Goal: Task Accomplishment & Management: Manage account settings

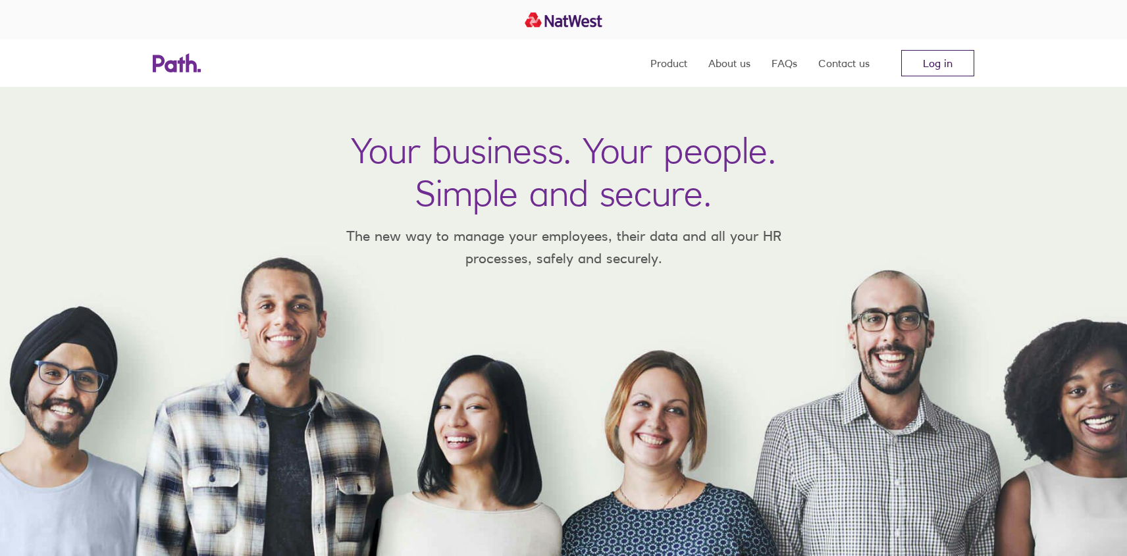
click at [967, 67] on link "Log in" at bounding box center [937, 63] width 73 height 26
click at [936, 53] on link "Log in" at bounding box center [937, 63] width 73 height 26
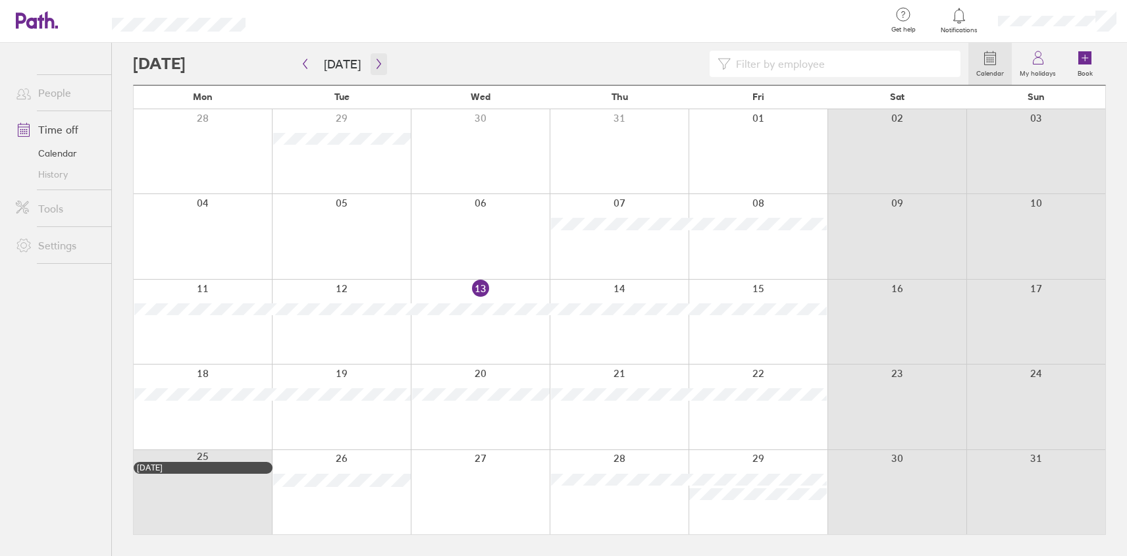
click at [374, 63] on icon "button" at bounding box center [379, 64] width 10 height 11
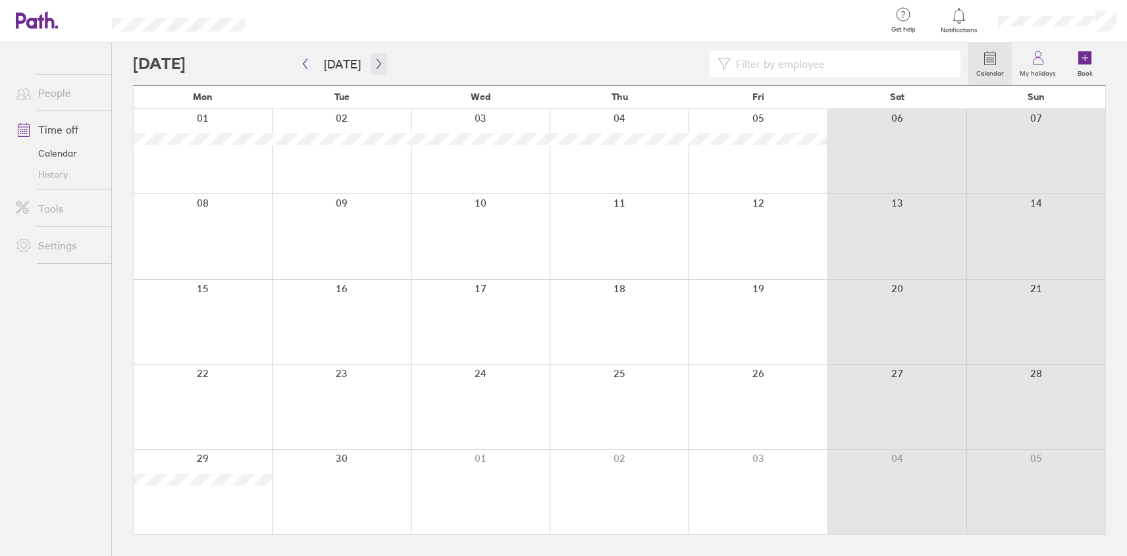
click at [371, 67] on button "button" at bounding box center [379, 64] width 16 height 22
click at [374, 59] on icon "button" at bounding box center [379, 64] width 10 height 11
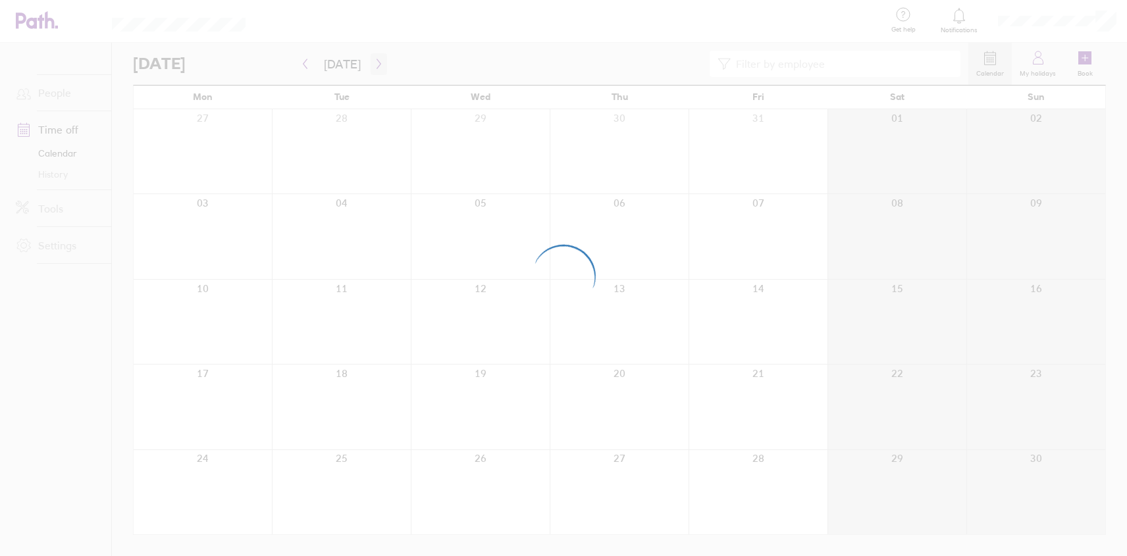
click at [374, 59] on div at bounding box center [563, 278] width 1127 height 556
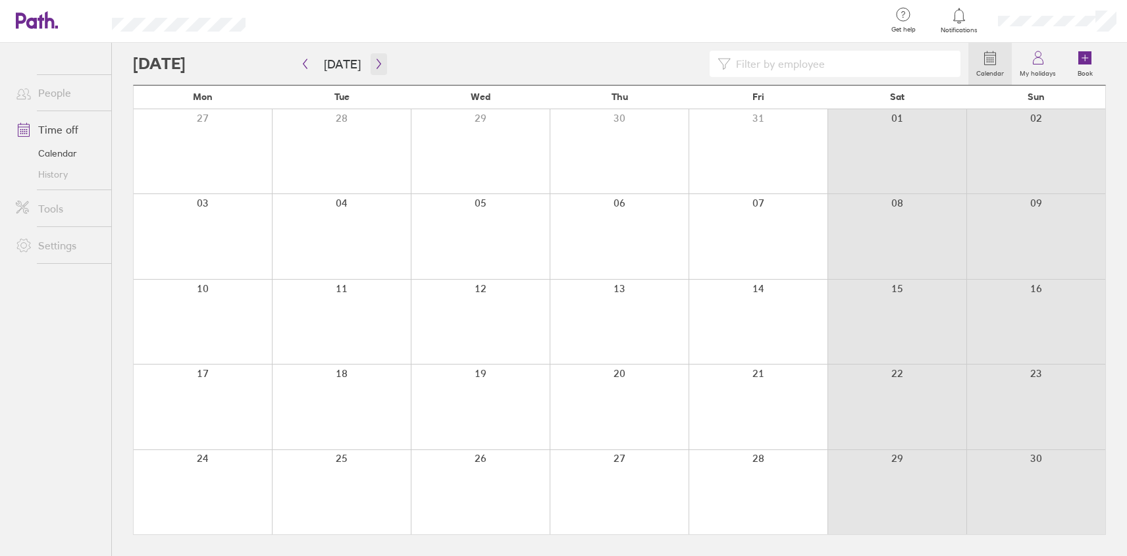
click at [374, 59] on icon "button" at bounding box center [379, 64] width 10 height 11
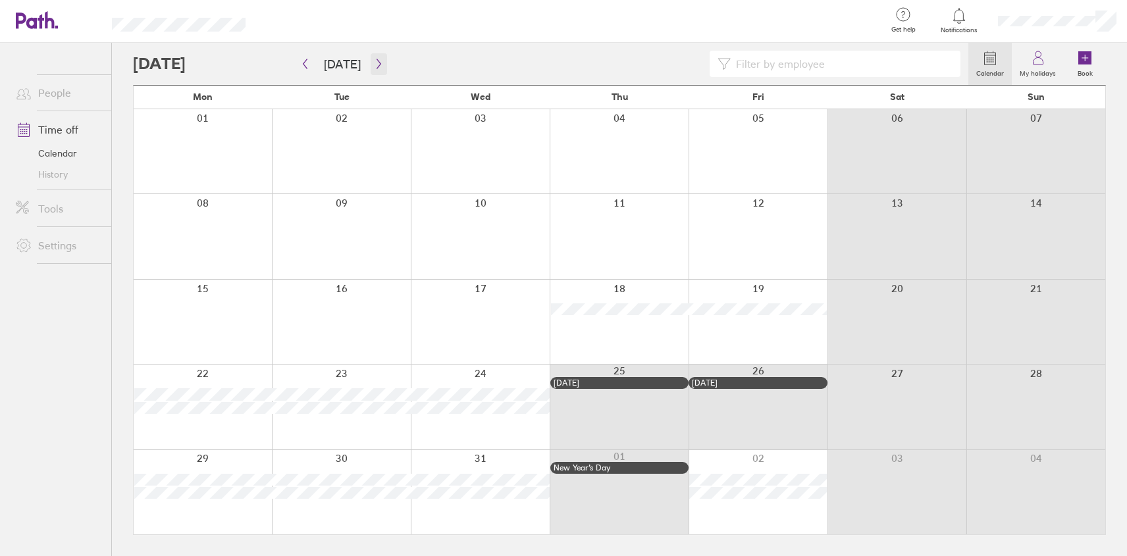
click at [381, 61] on button "button" at bounding box center [379, 64] width 16 height 22
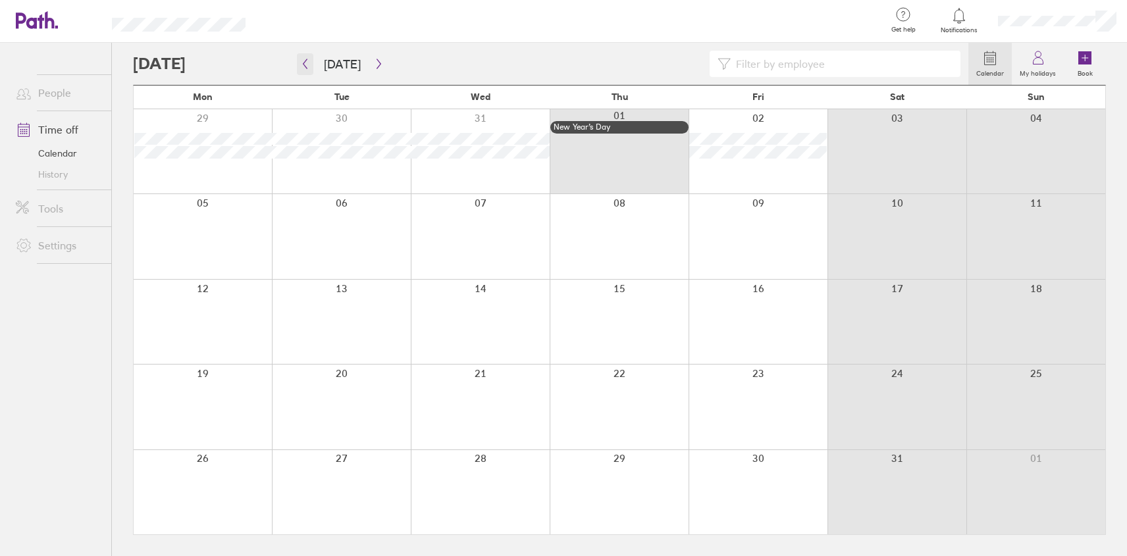
click at [307, 67] on icon "button" at bounding box center [305, 64] width 10 height 11
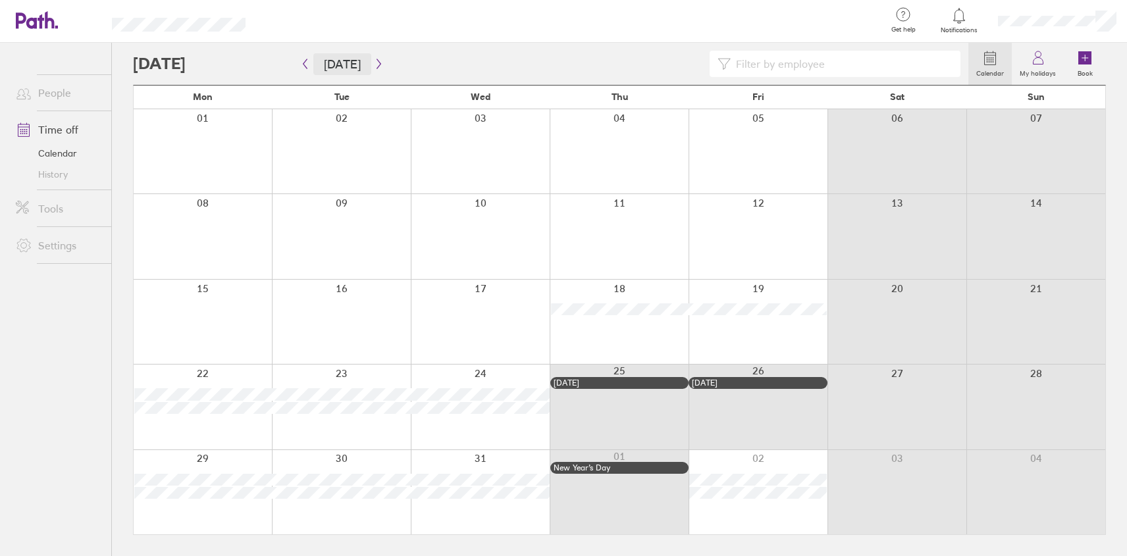
click at [340, 63] on button "[DATE]" at bounding box center [342, 64] width 58 height 22
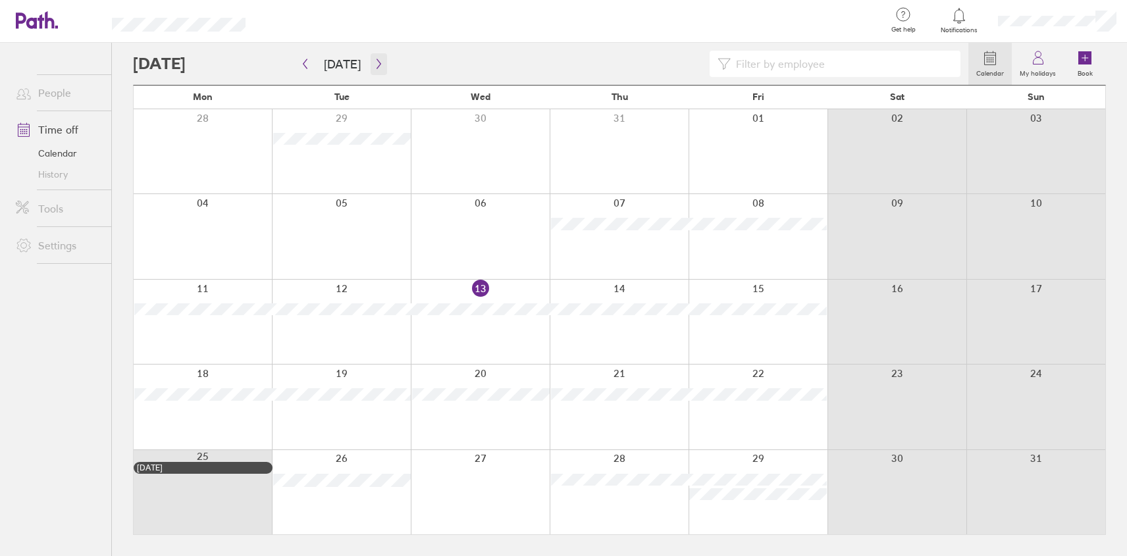
click at [381, 65] on button "button" at bounding box center [379, 64] width 16 height 22
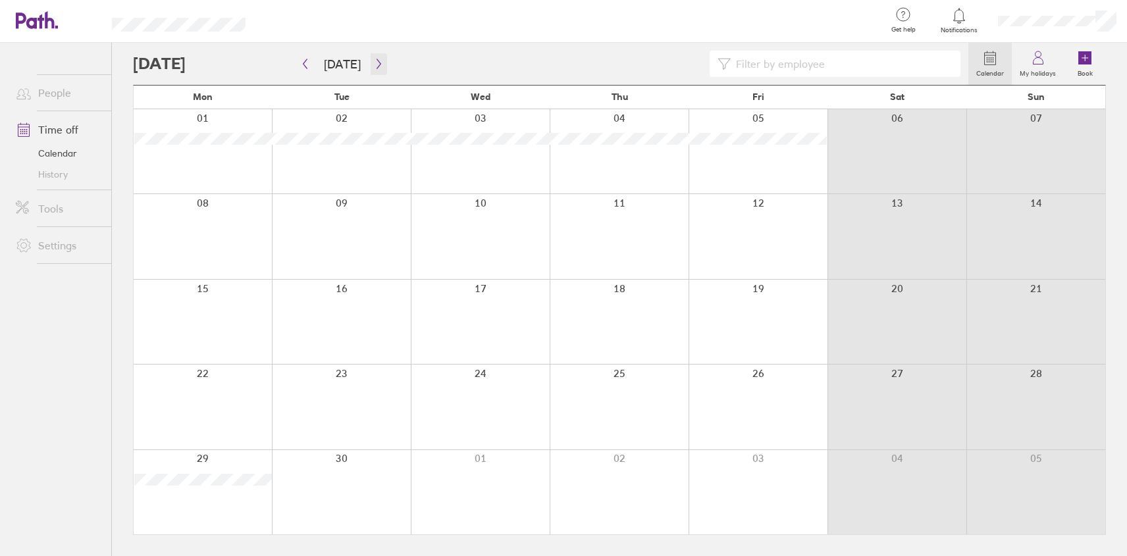
click at [379, 65] on icon "button" at bounding box center [379, 64] width 10 height 11
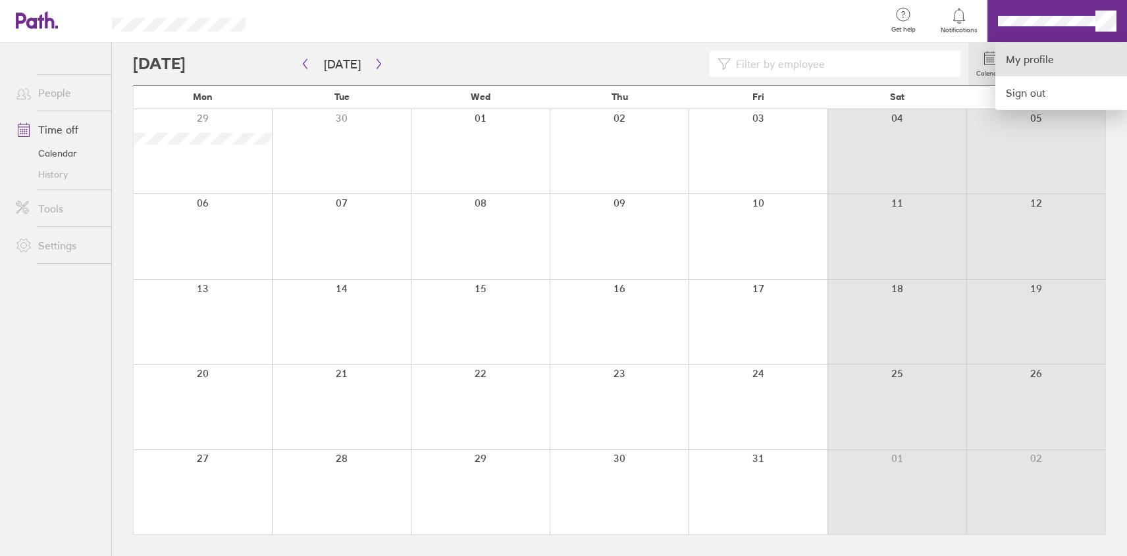
click at [1053, 55] on link "My profile" at bounding box center [1062, 60] width 132 height 34
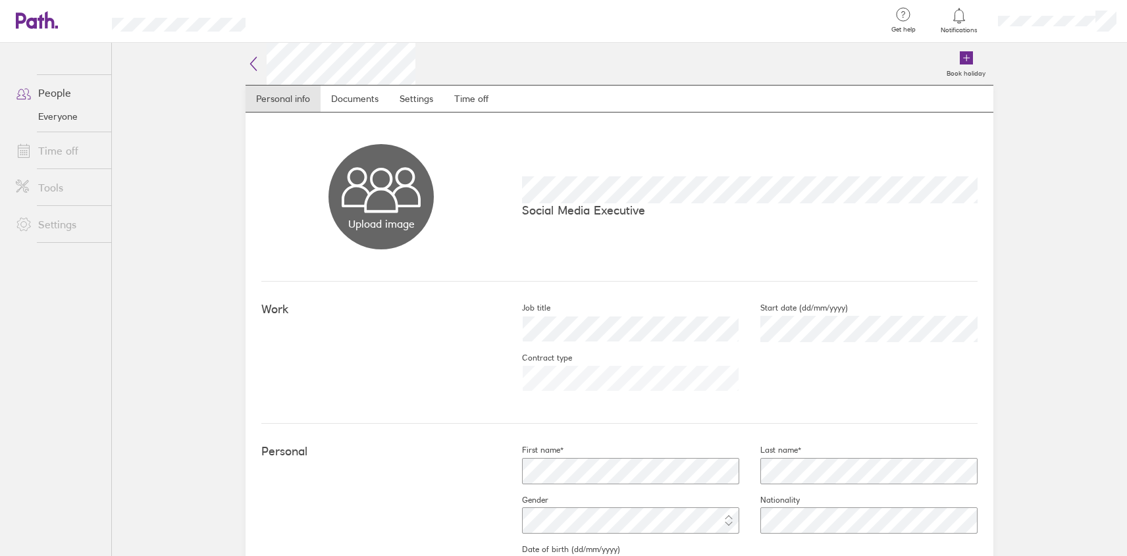
click at [660, 66] on div "Book holiday" at bounding box center [704, 64] width 578 height 42
click at [347, 113] on div "Upload image Choose files Social Media Executive" at bounding box center [619, 197] width 716 height 169
click at [352, 106] on link "Documents" at bounding box center [355, 99] width 68 height 26
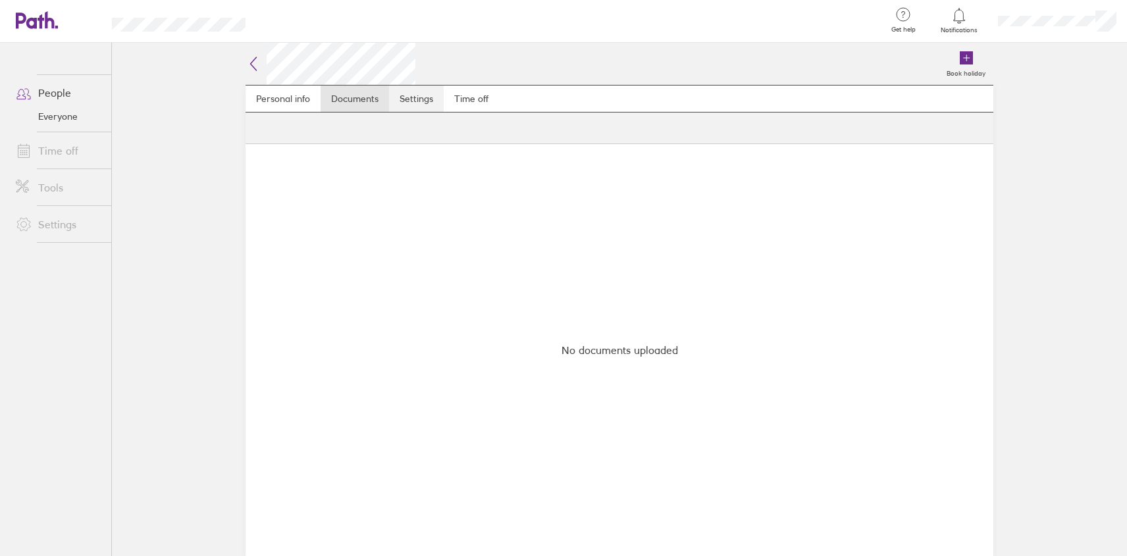
click at [417, 103] on link "Settings" at bounding box center [416, 99] width 55 height 26
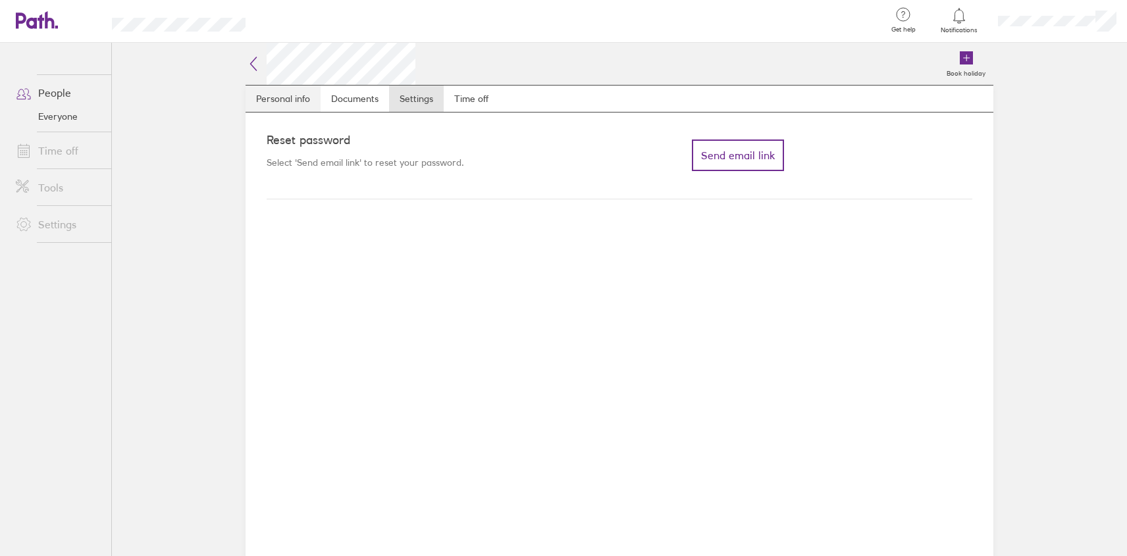
click at [282, 92] on link "Personal info" at bounding box center [283, 99] width 75 height 26
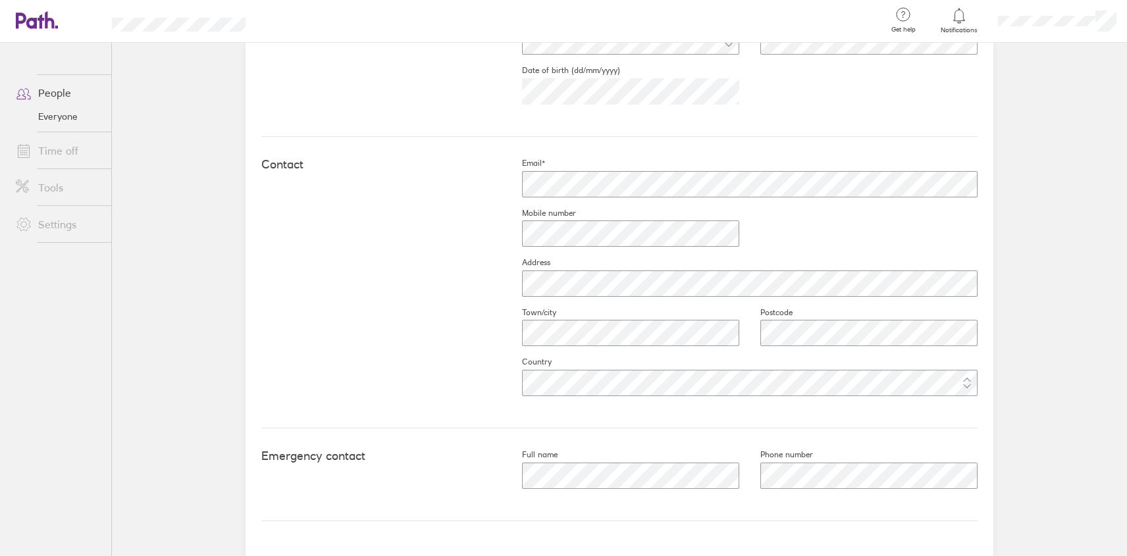
scroll to position [523, 0]
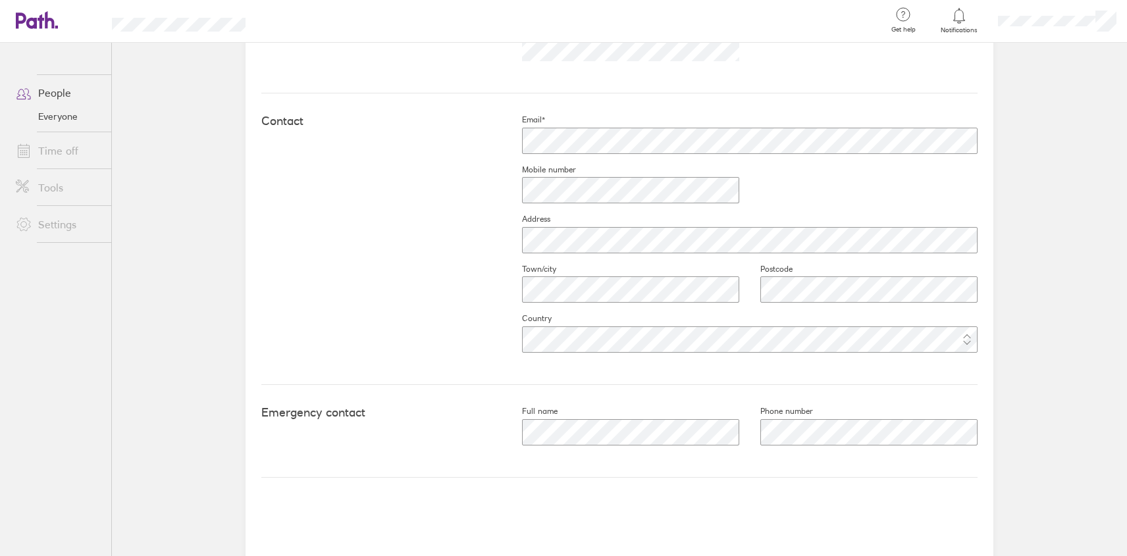
click at [62, 162] on link "Time off" at bounding box center [58, 151] width 106 height 26
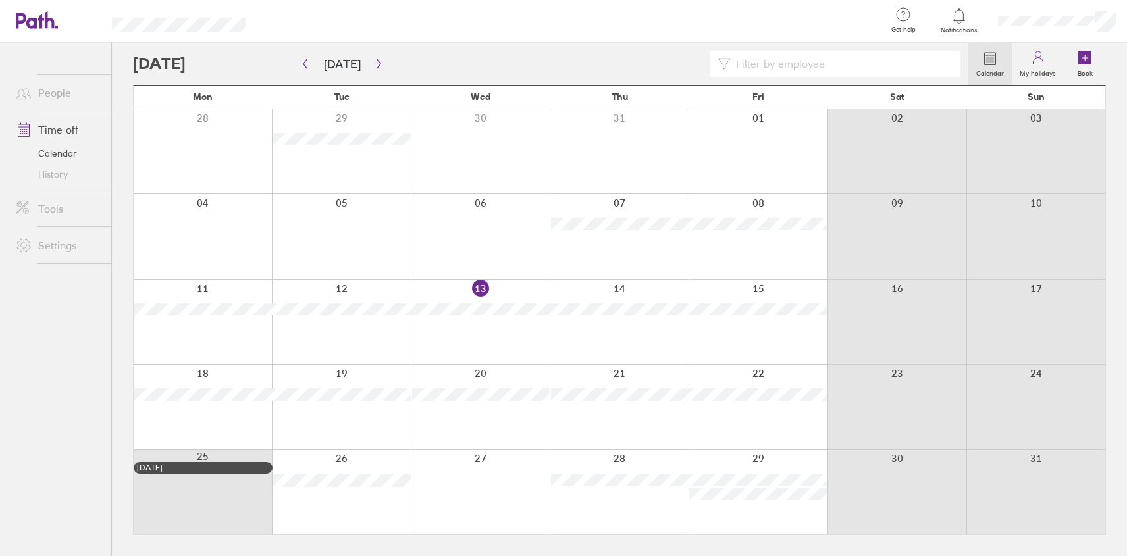
click at [45, 248] on link "Settings" at bounding box center [58, 245] width 106 height 26
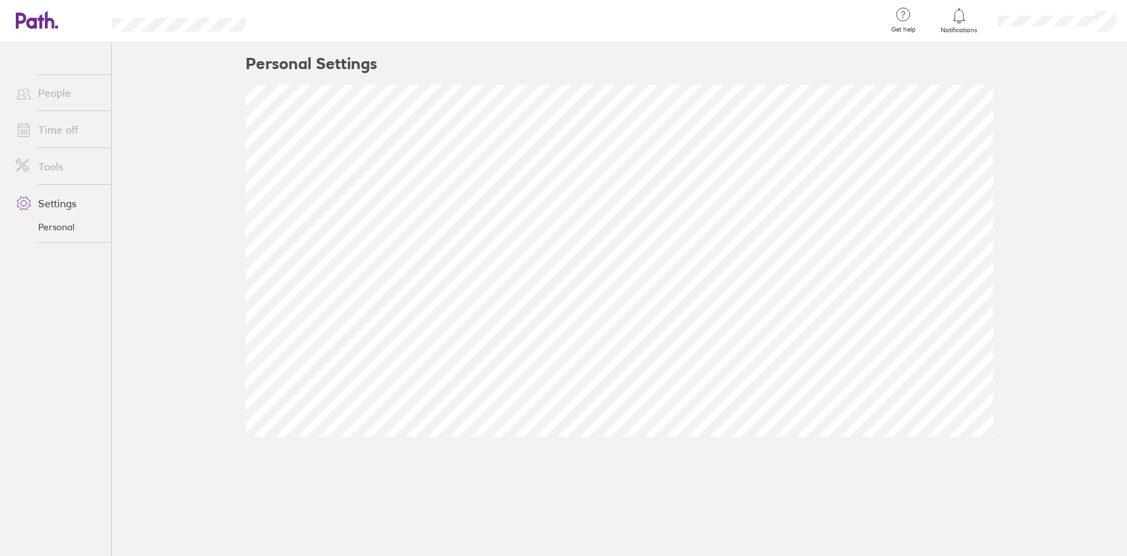
click at [52, 128] on link "Time off" at bounding box center [58, 130] width 106 height 26
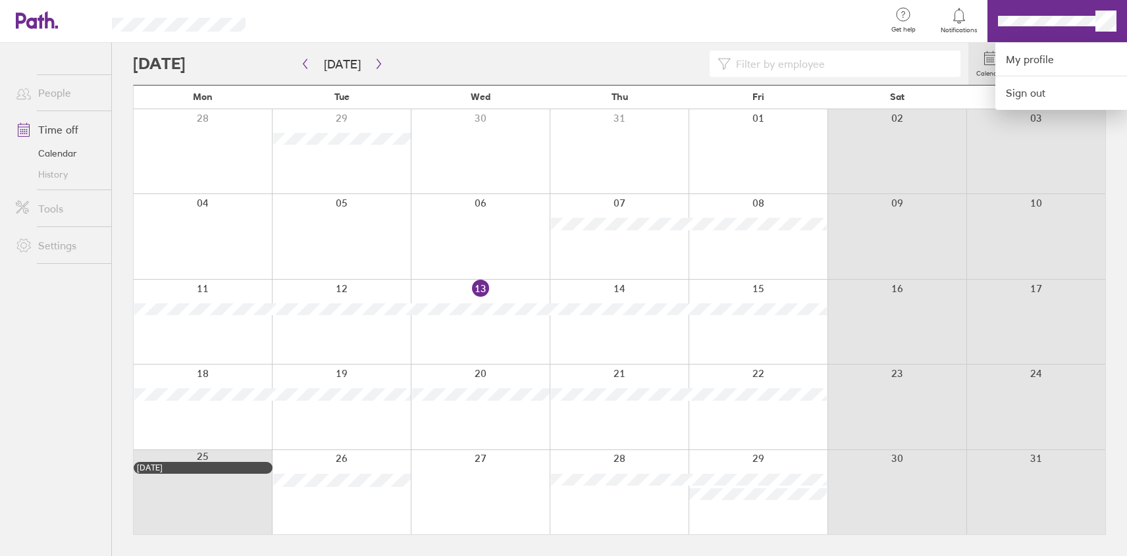
click at [1078, 27] on div at bounding box center [563, 278] width 1127 height 556
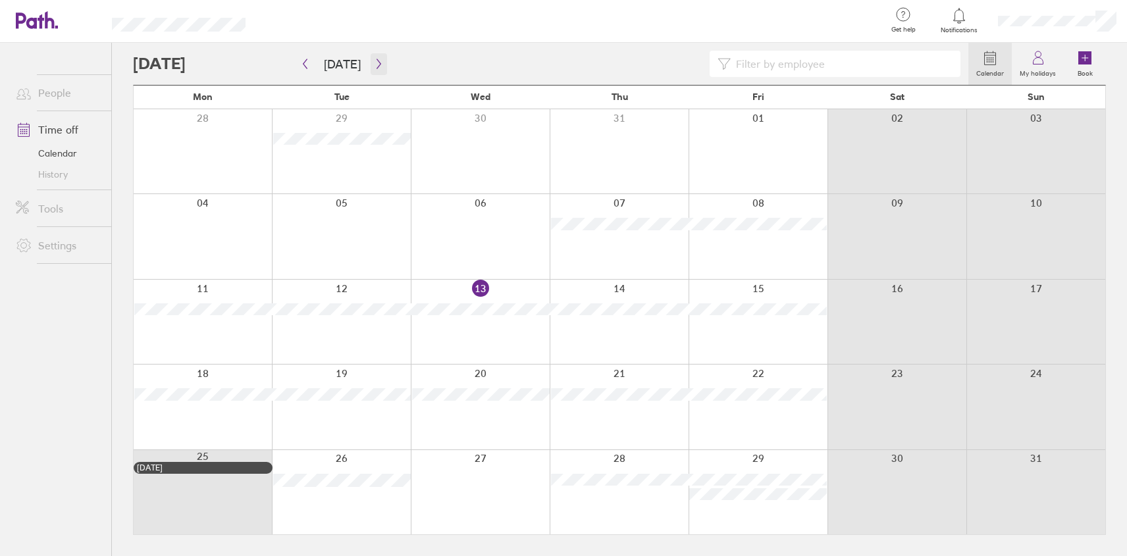
click at [374, 63] on icon "button" at bounding box center [379, 64] width 10 height 11
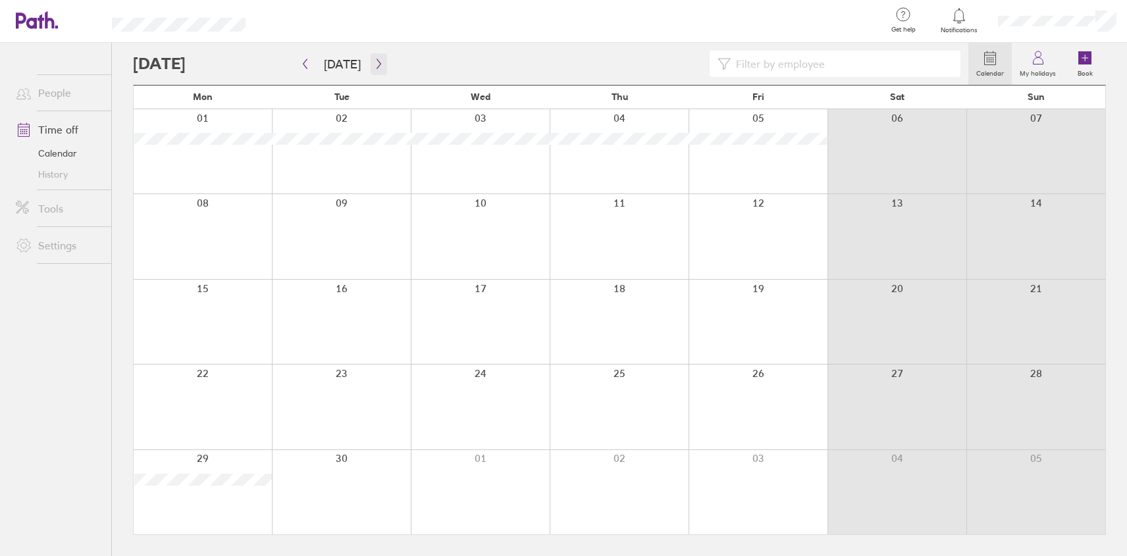
click at [374, 62] on icon "button" at bounding box center [379, 64] width 10 height 11
click at [796, 395] on div at bounding box center [758, 407] width 139 height 84
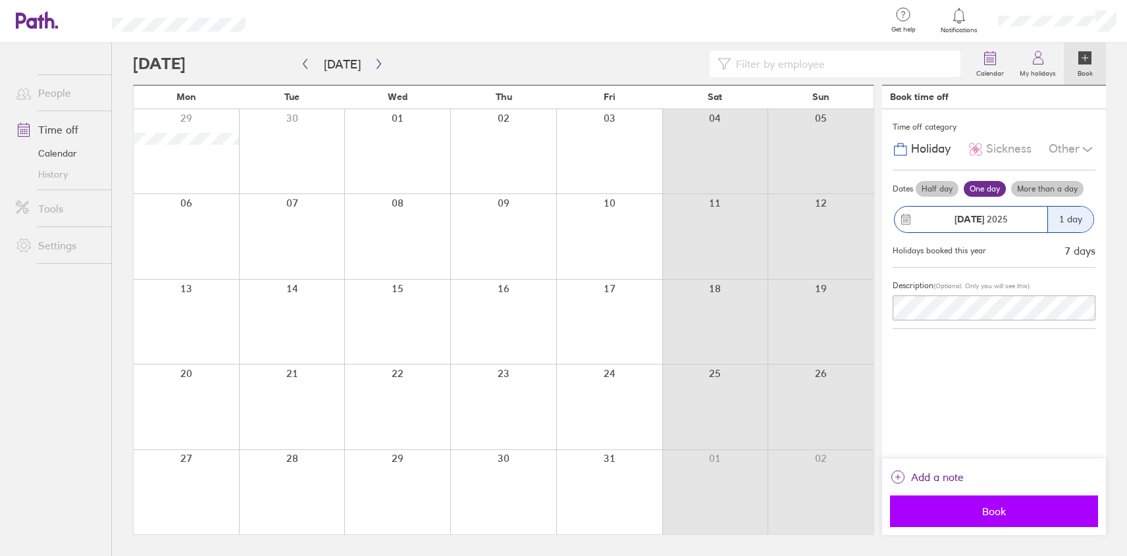
click at [1005, 517] on span "Book" at bounding box center [994, 512] width 190 height 12
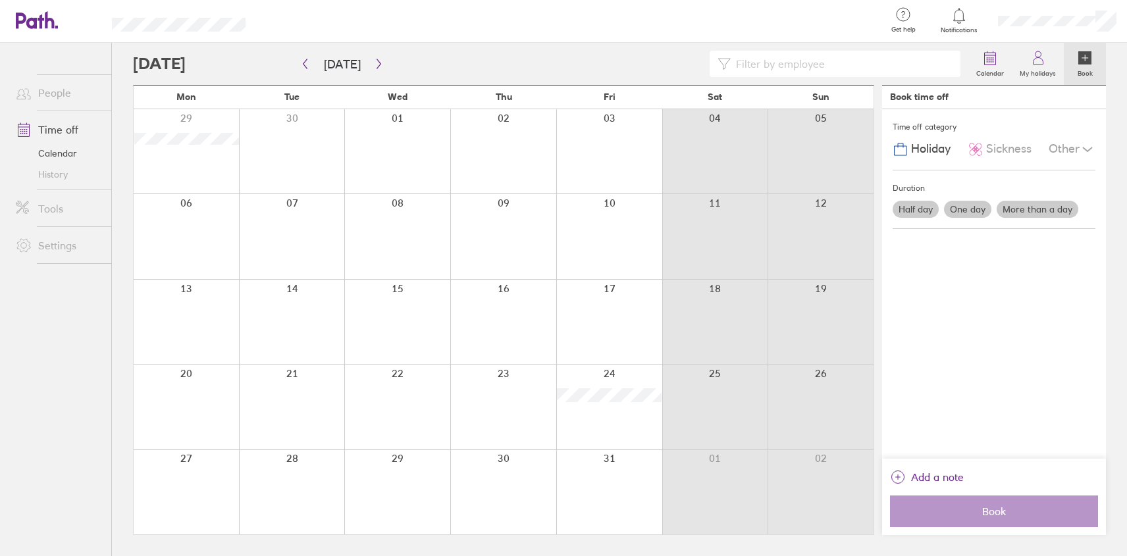
click at [505, 209] on div at bounding box center [504, 236] width 740 height 84
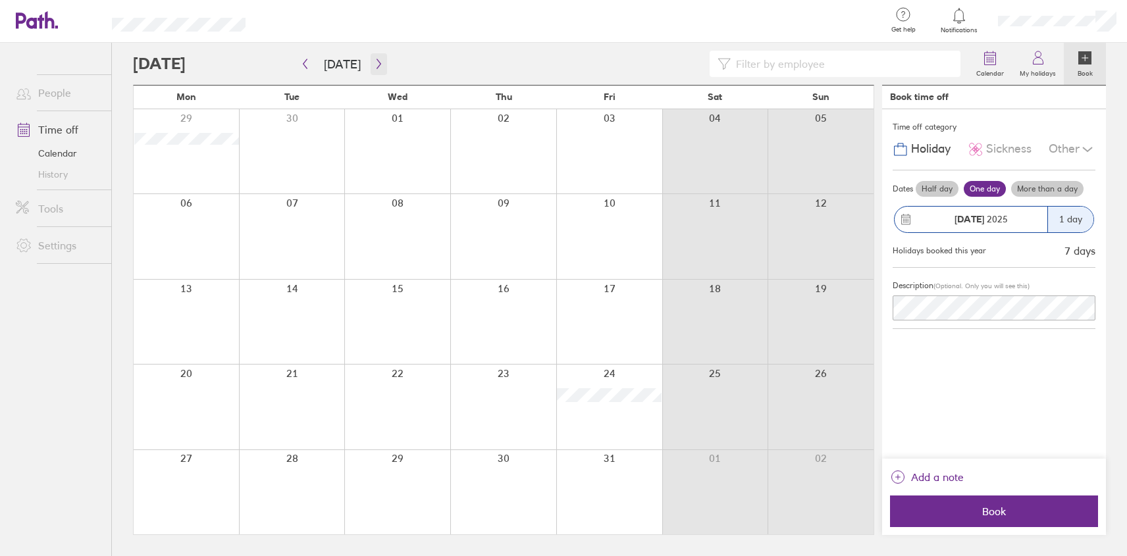
click at [377, 65] on icon "button" at bounding box center [379, 64] width 10 height 11
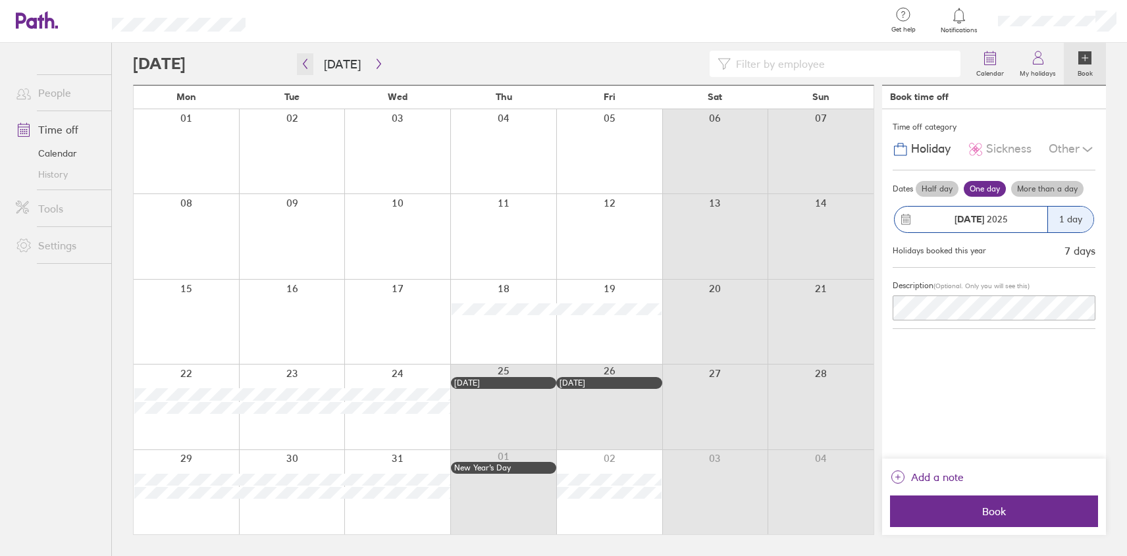
click at [306, 65] on icon "button" at bounding box center [305, 64] width 10 height 11
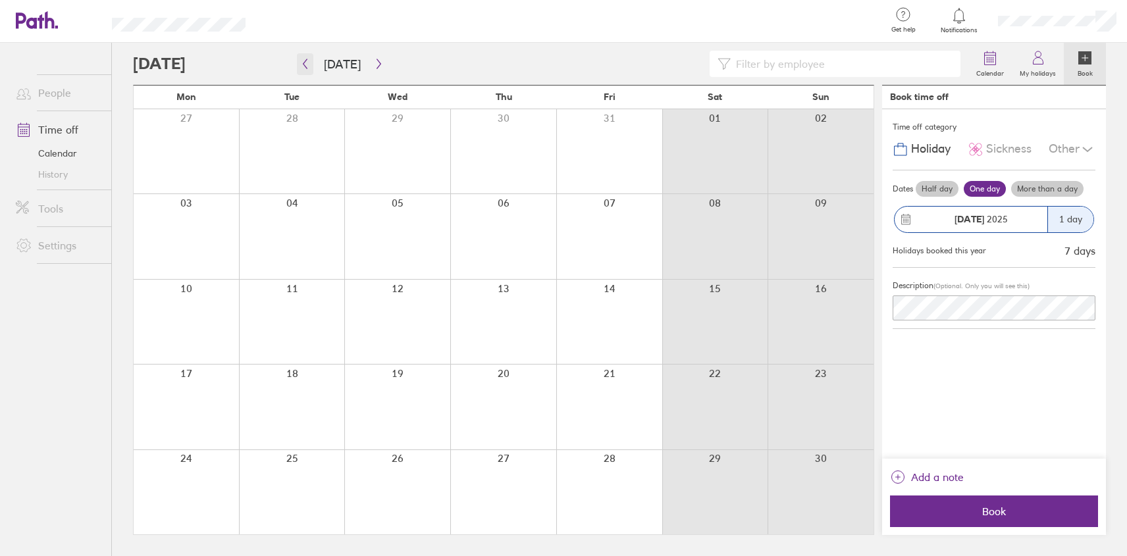
click at [306, 70] on button "button" at bounding box center [305, 64] width 16 height 22
click at [376, 61] on icon "button" at bounding box center [379, 64] width 10 height 11
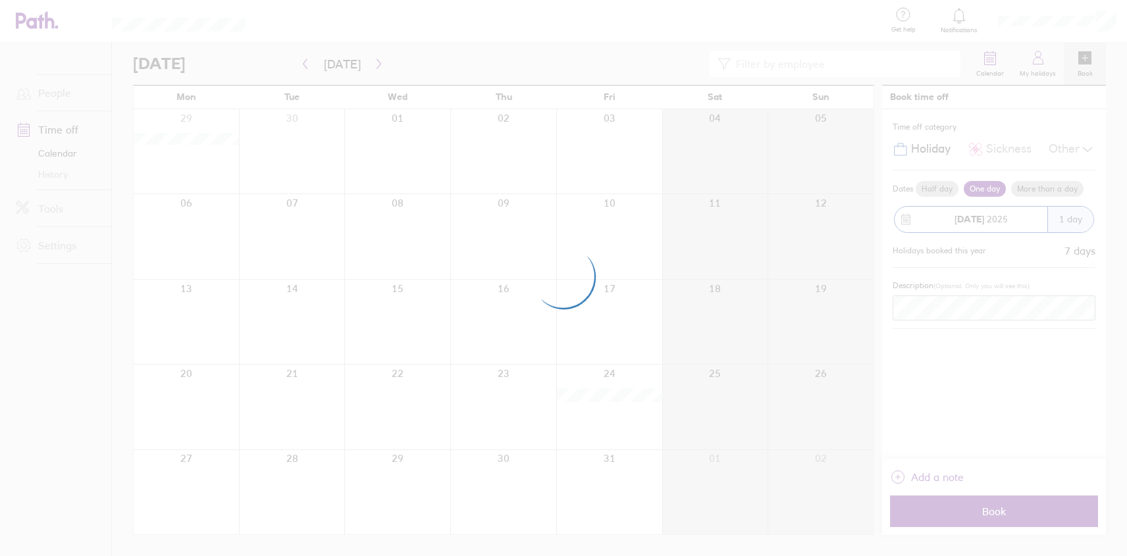
click at [1098, 14] on div at bounding box center [563, 278] width 1127 height 556
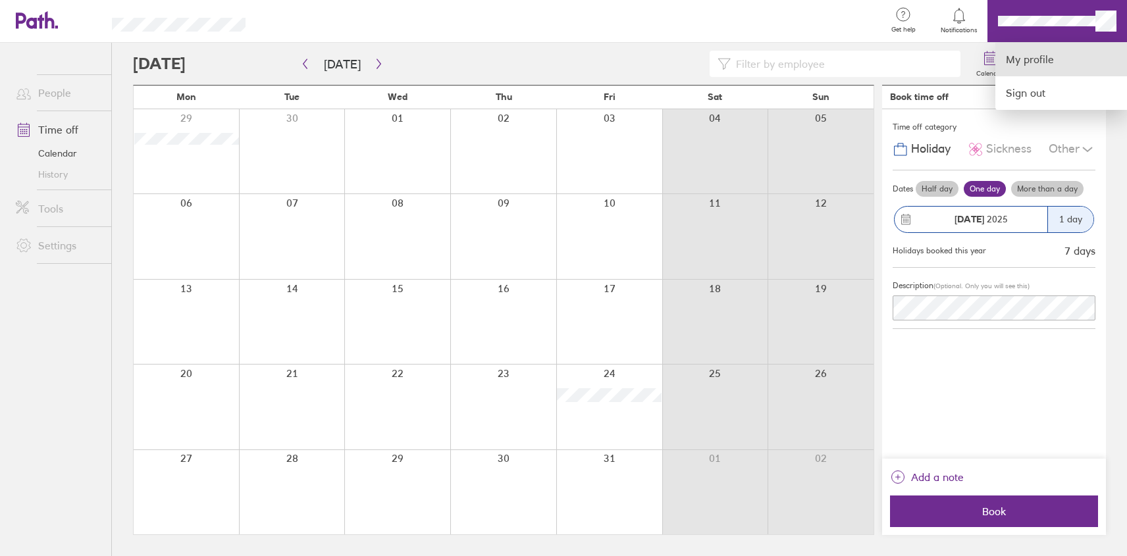
click at [1059, 49] on link "My profile" at bounding box center [1062, 60] width 132 height 34
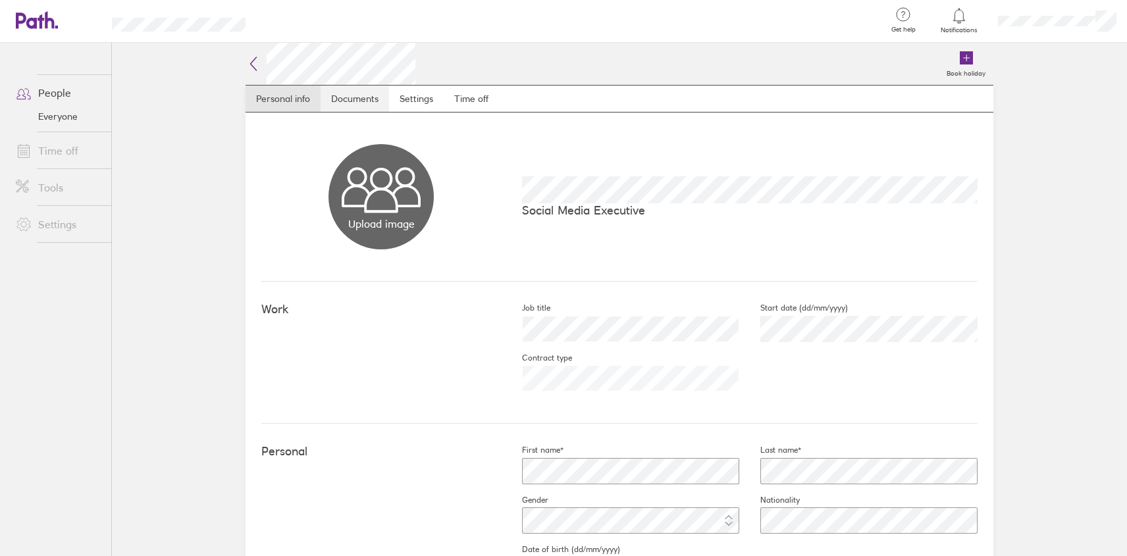
click at [352, 96] on link "Documents" at bounding box center [355, 99] width 68 height 26
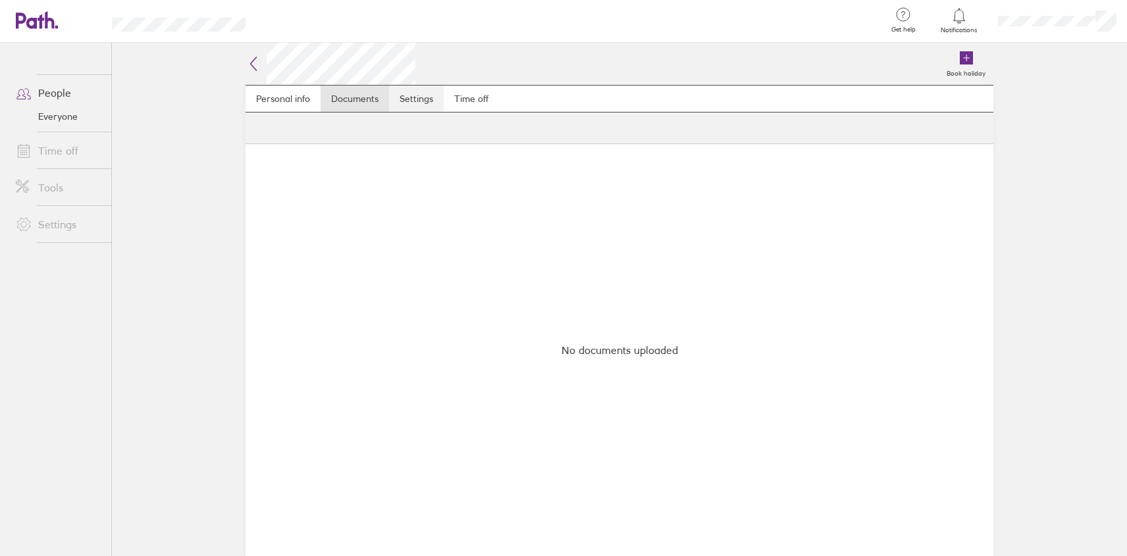
click at [413, 91] on link "Settings" at bounding box center [416, 99] width 55 height 26
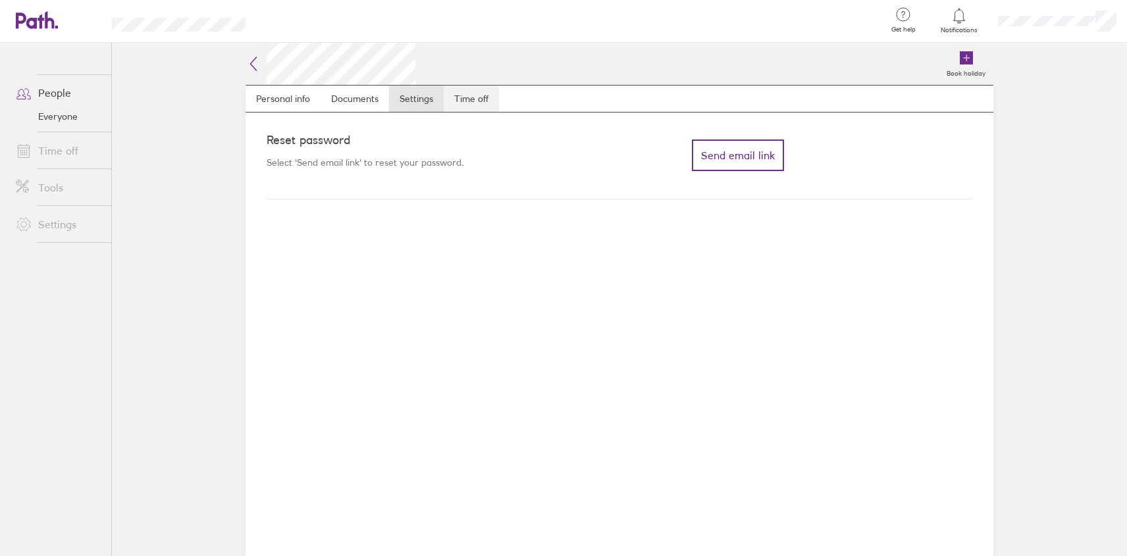
click at [491, 106] on link "Time off" at bounding box center [471, 99] width 55 height 26
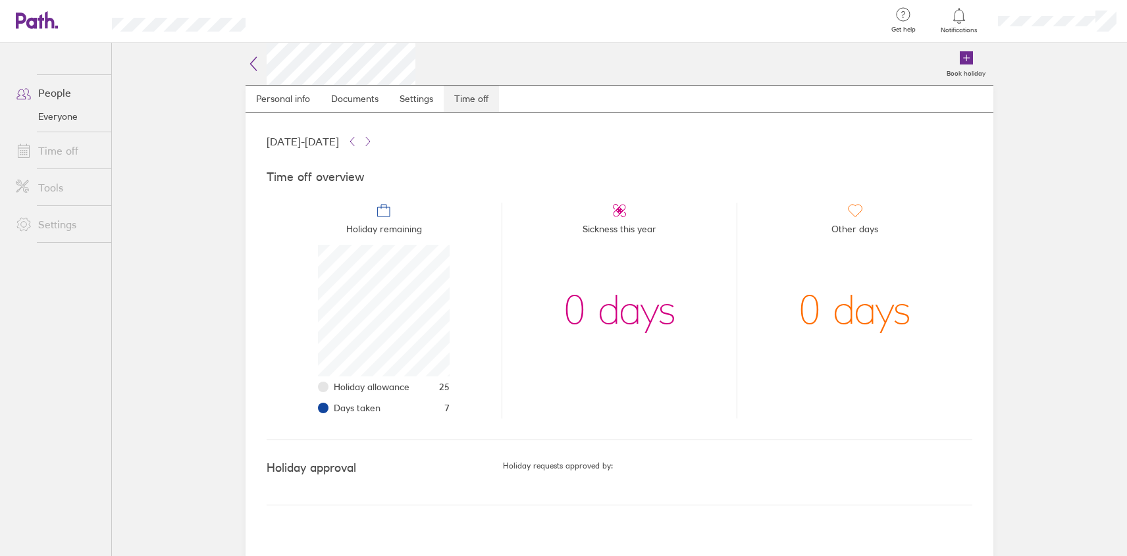
scroll to position [132, 132]
click at [71, 147] on link "Time off" at bounding box center [58, 151] width 106 height 26
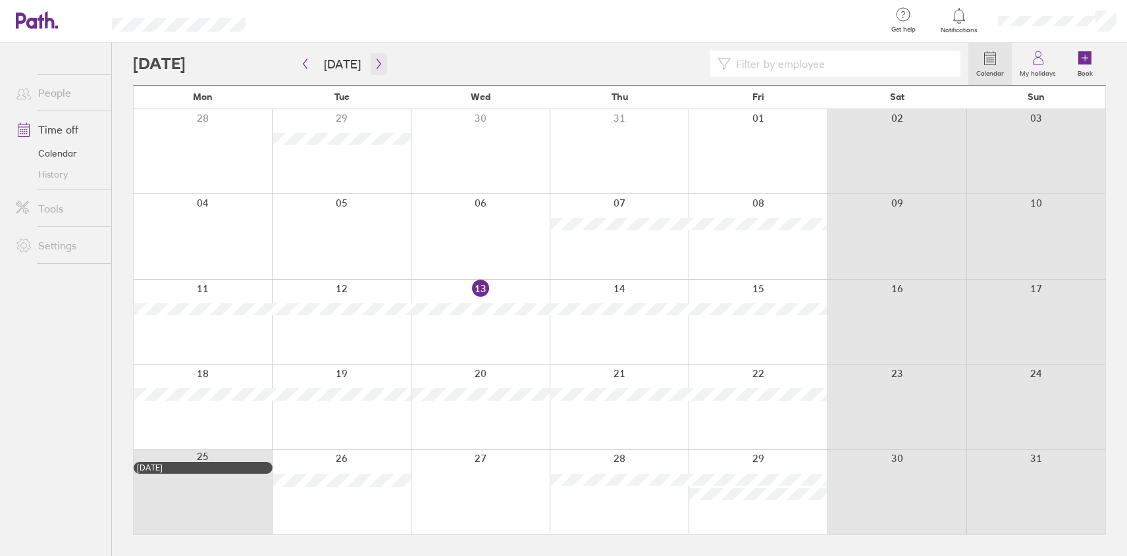
click at [381, 62] on button "button" at bounding box center [379, 64] width 16 height 22
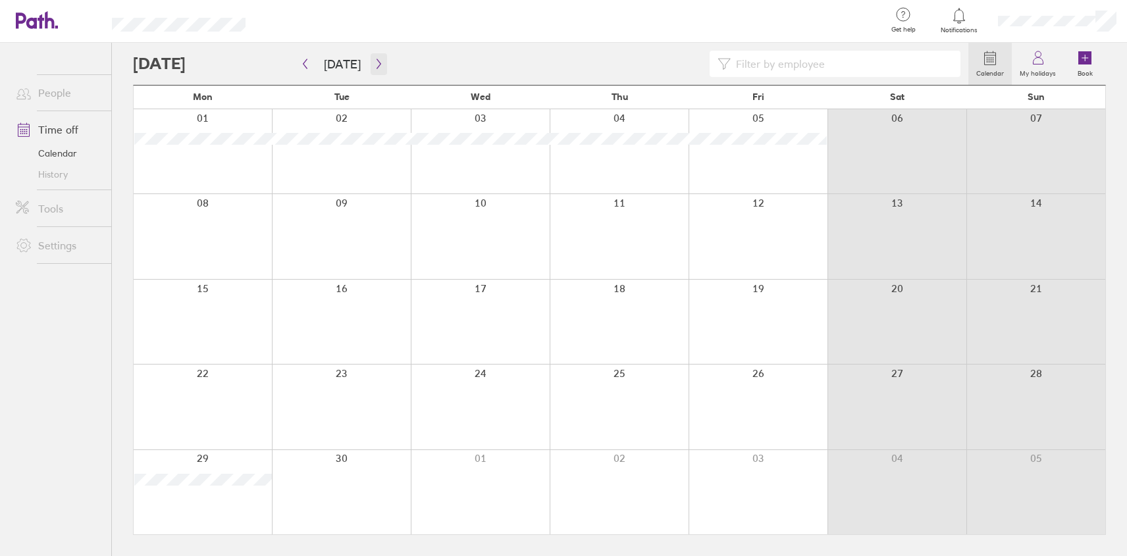
click at [373, 69] on button "button" at bounding box center [379, 64] width 16 height 22
click at [374, 67] on icon "button" at bounding box center [379, 64] width 10 height 11
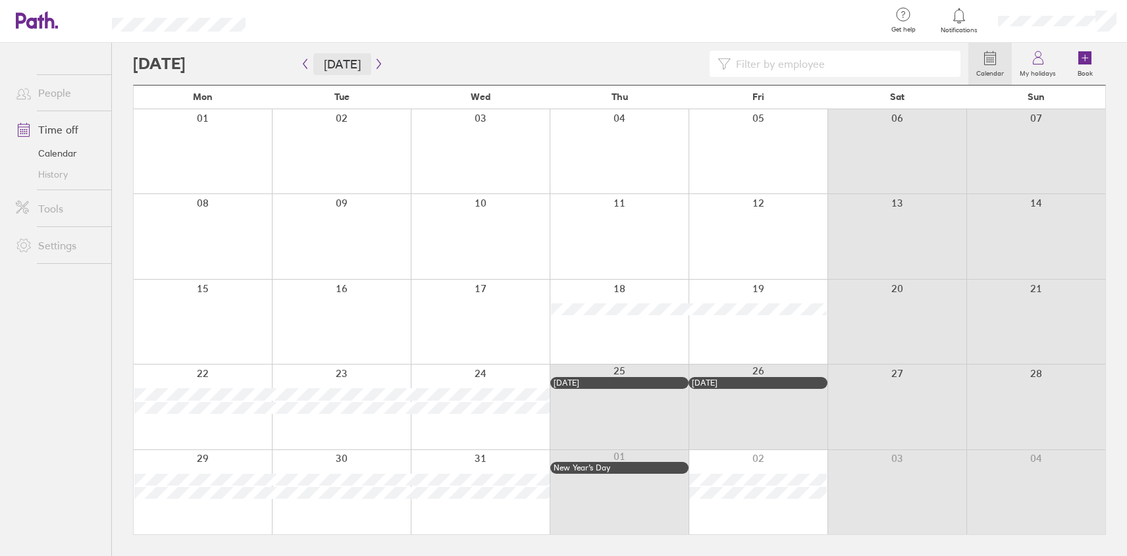
click at [335, 63] on button "[DATE]" at bounding box center [342, 64] width 58 height 22
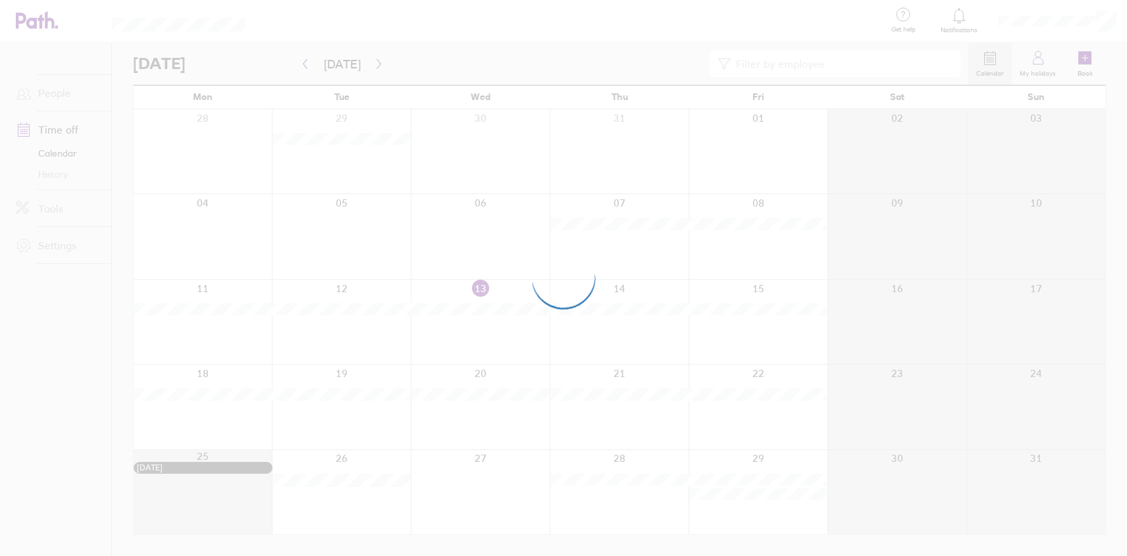
click at [302, 65] on div at bounding box center [563, 278] width 1127 height 556
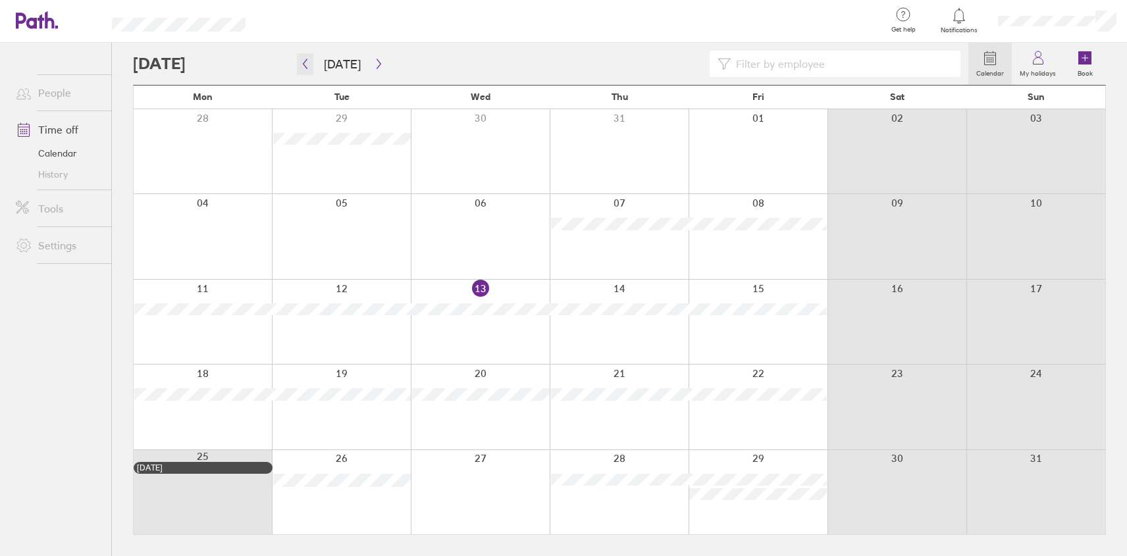
click at [302, 65] on icon "button" at bounding box center [305, 64] width 10 height 11
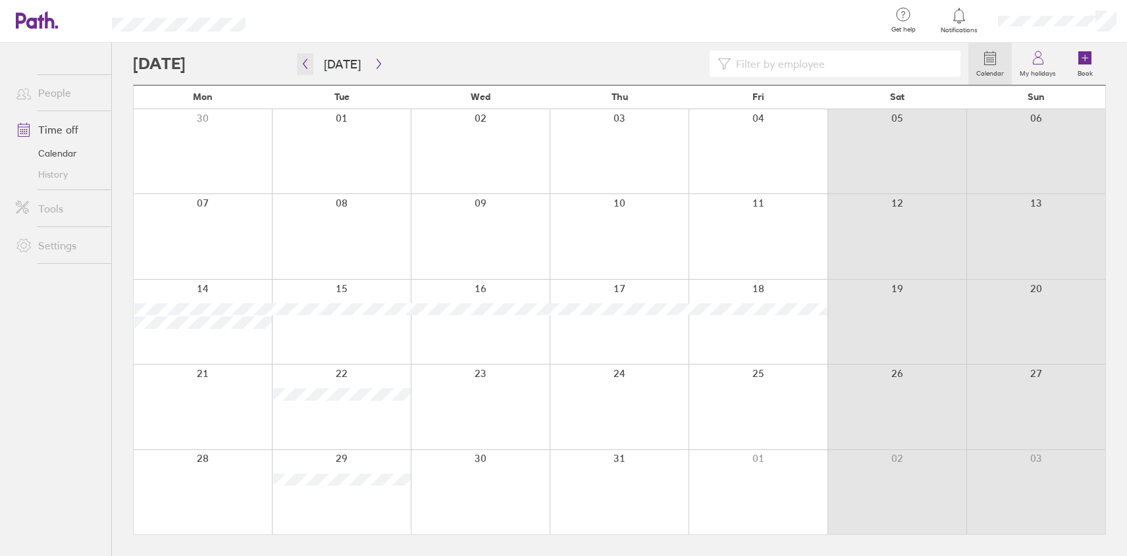
click at [302, 65] on icon "button" at bounding box center [305, 64] width 10 height 11
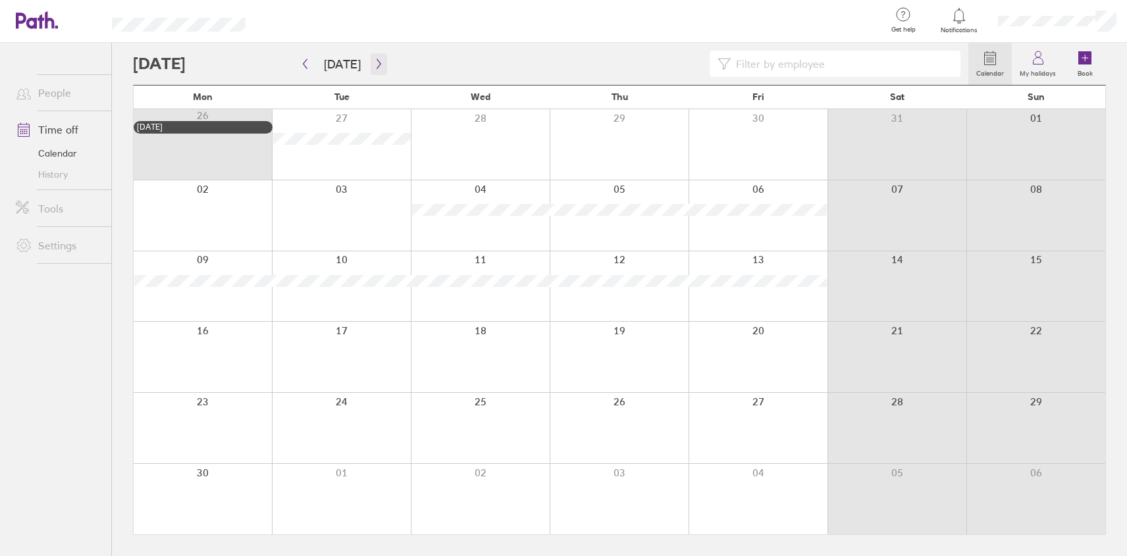
click at [375, 60] on icon "button" at bounding box center [379, 64] width 10 height 11
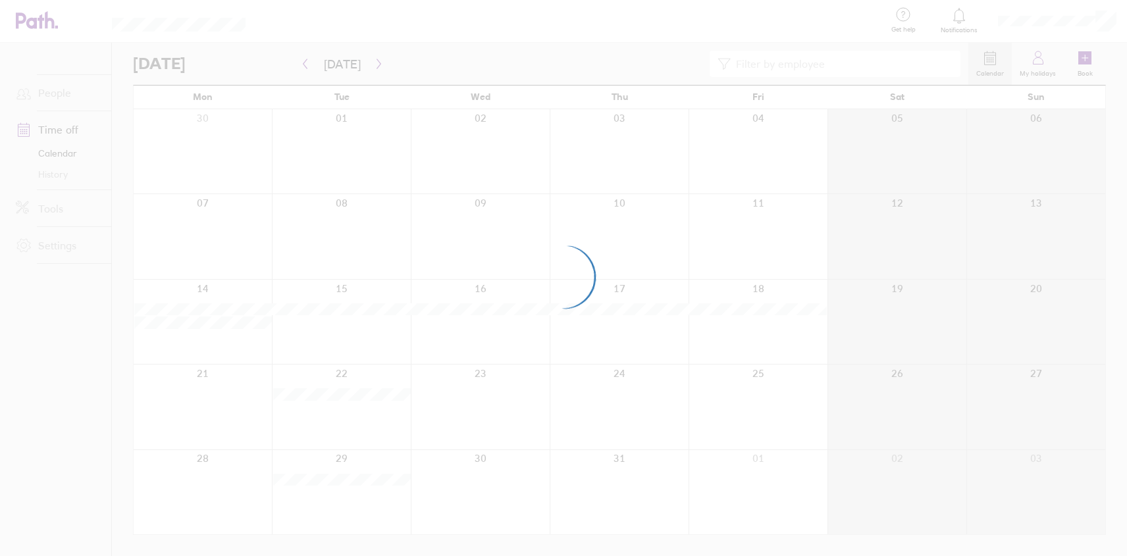
click at [375, 61] on div at bounding box center [563, 278] width 1127 height 556
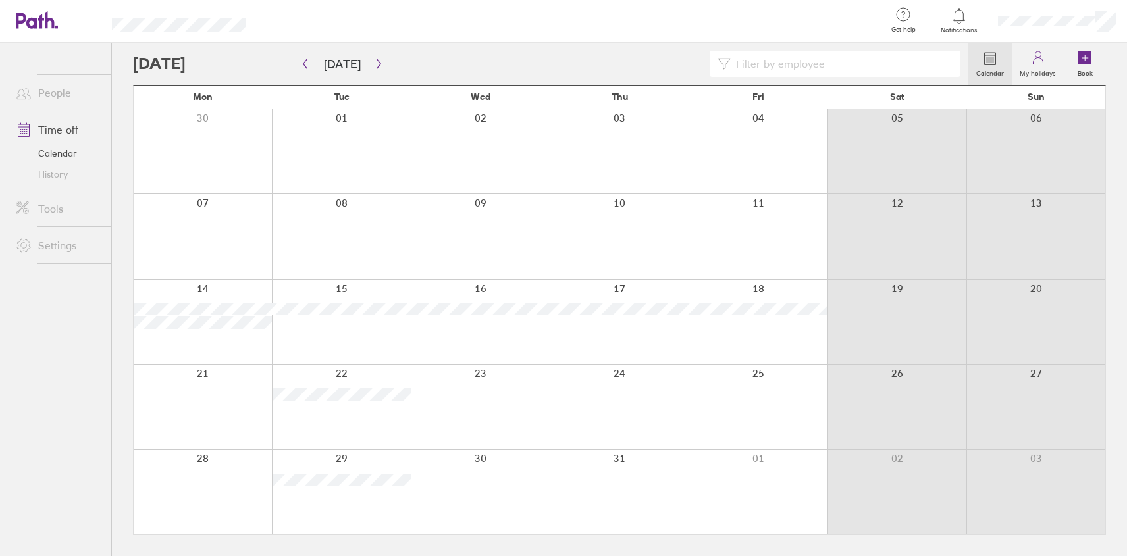
click at [398, 40] on div at bounding box center [571, 21] width 609 height 43
click at [377, 55] on button "button" at bounding box center [379, 64] width 16 height 22
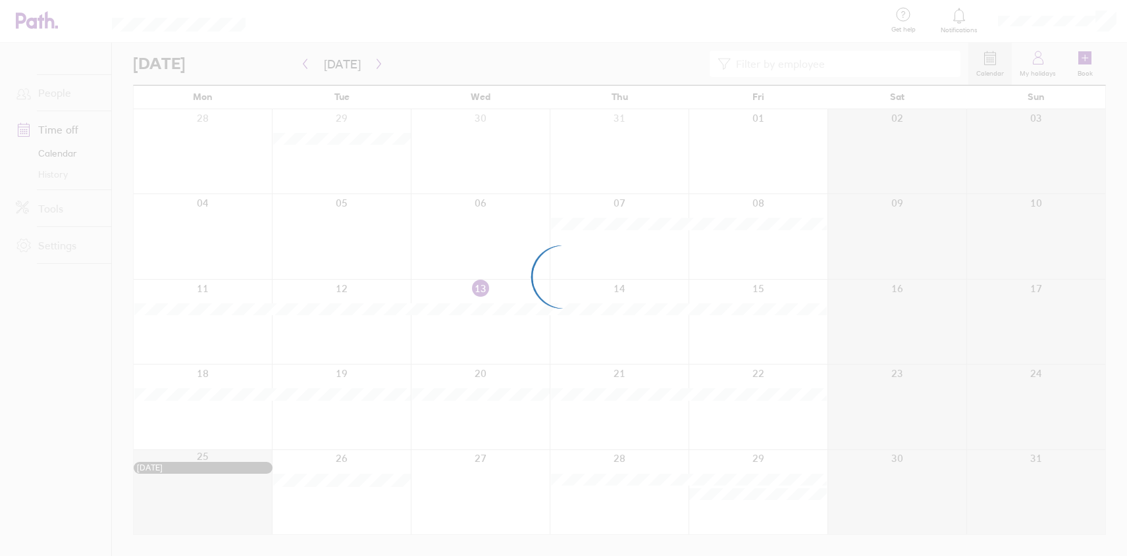
click at [376, 67] on div at bounding box center [563, 278] width 1127 height 556
